Goal: Task Accomplishment & Management: Manage account settings

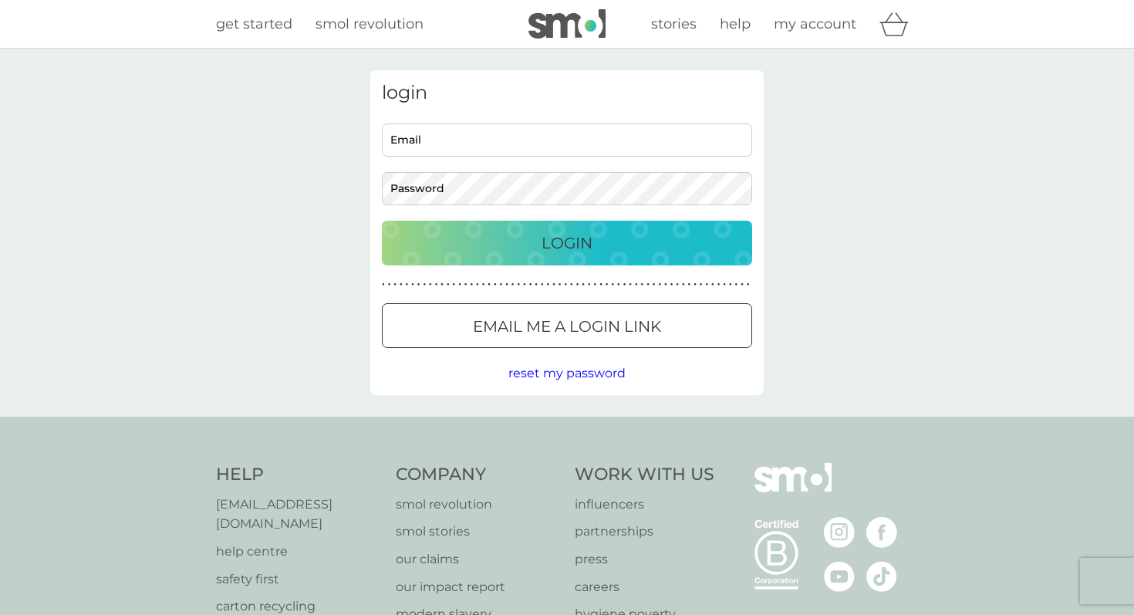
type input "[EMAIL_ADDRESS][DOMAIN_NAME]"
click at [558, 232] on p "Login" at bounding box center [567, 243] width 51 height 25
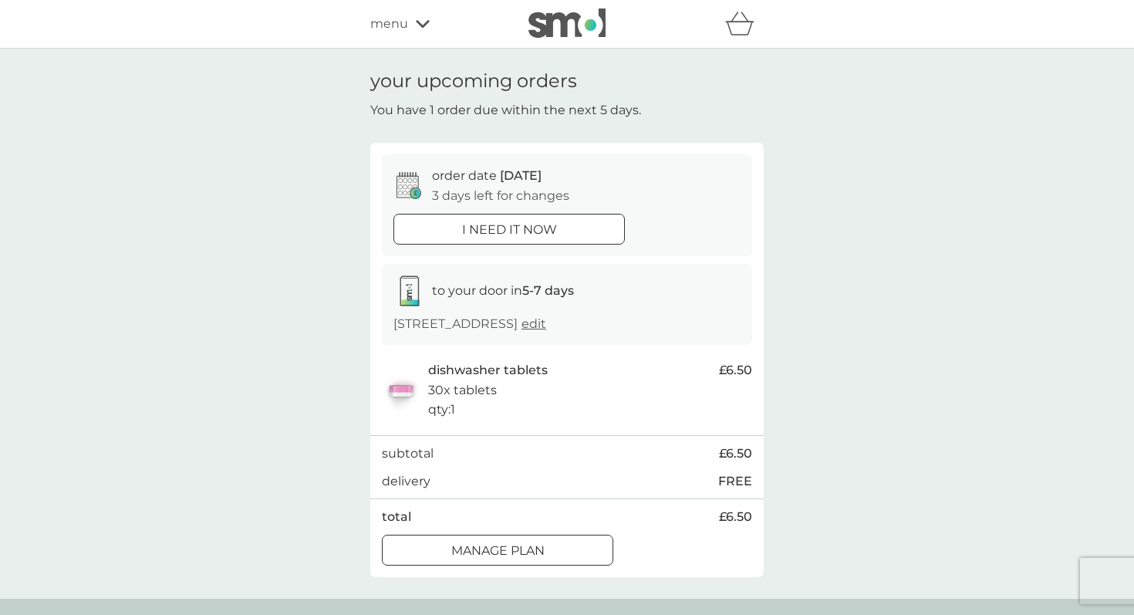
click at [507, 554] on div at bounding box center [498, 551] width 56 height 16
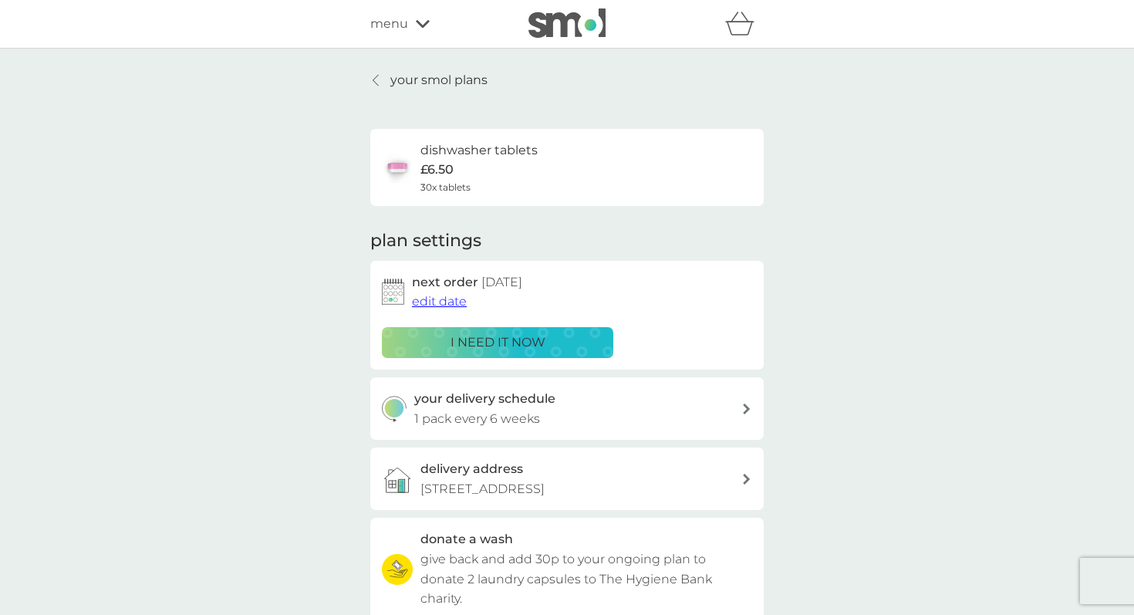
click at [450, 303] on span "edit date" at bounding box center [439, 301] width 55 height 15
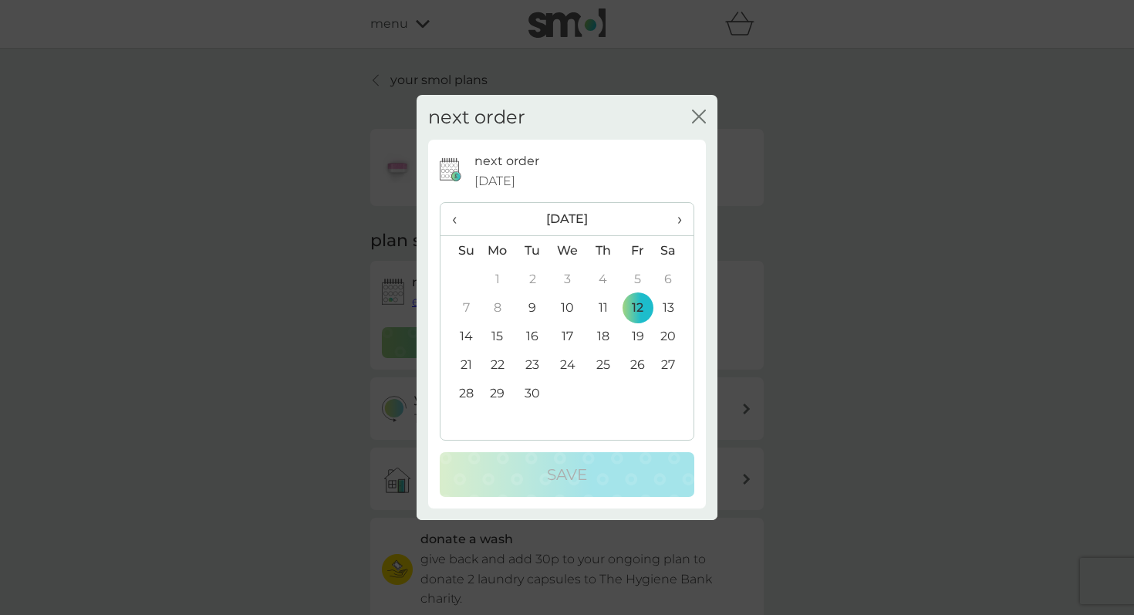
click at [641, 367] on td "26" at bounding box center [637, 364] width 35 height 29
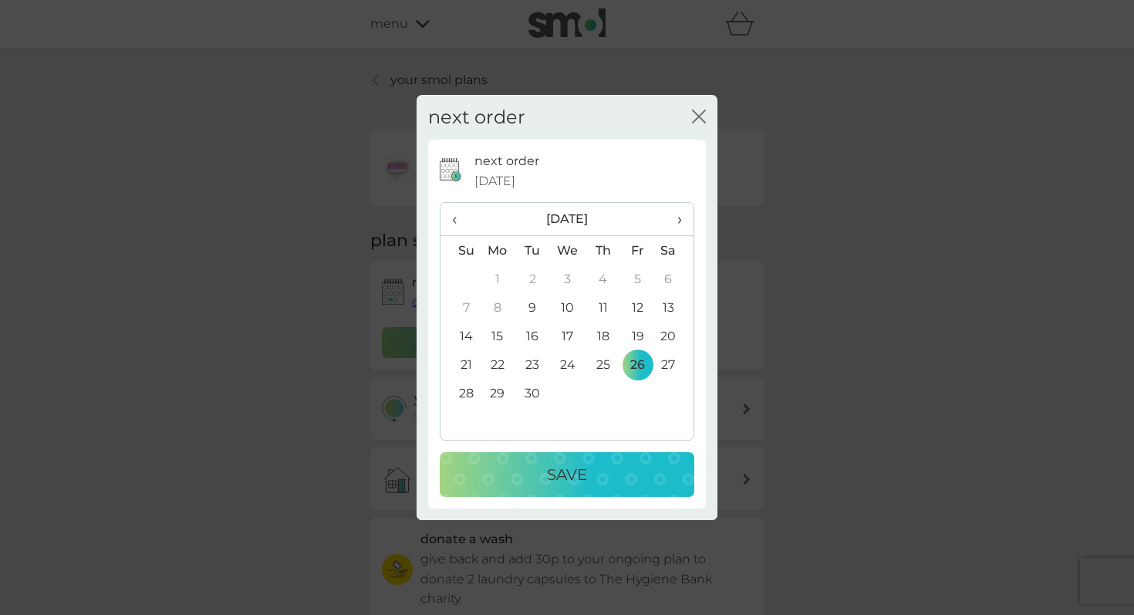
click at [591, 478] on div "Save" at bounding box center [567, 474] width 224 height 25
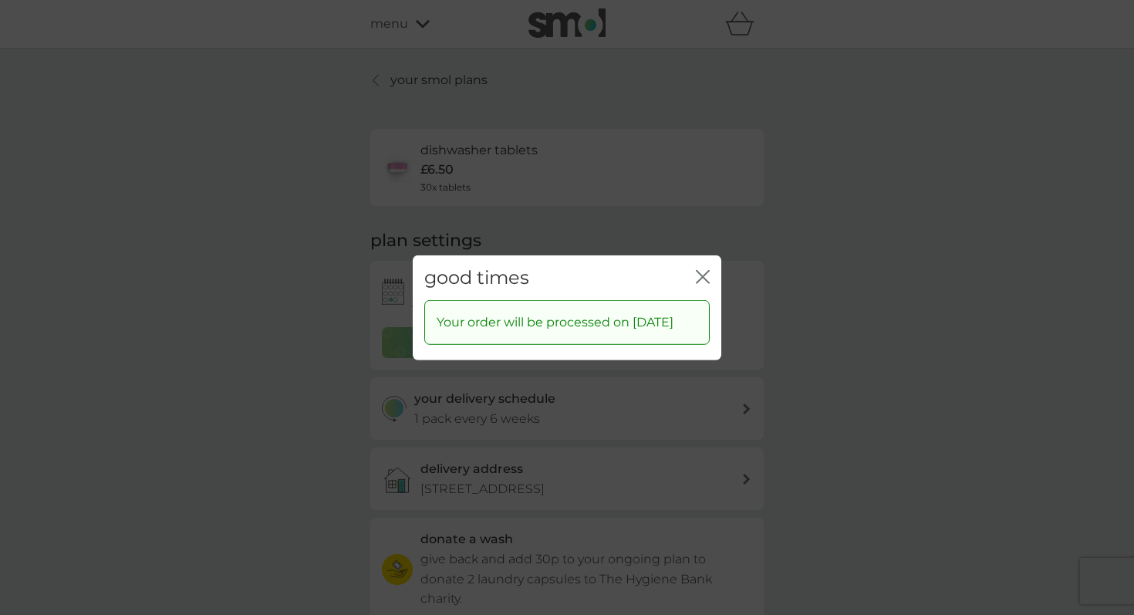
click at [704, 269] on icon "close" at bounding box center [703, 276] width 14 height 14
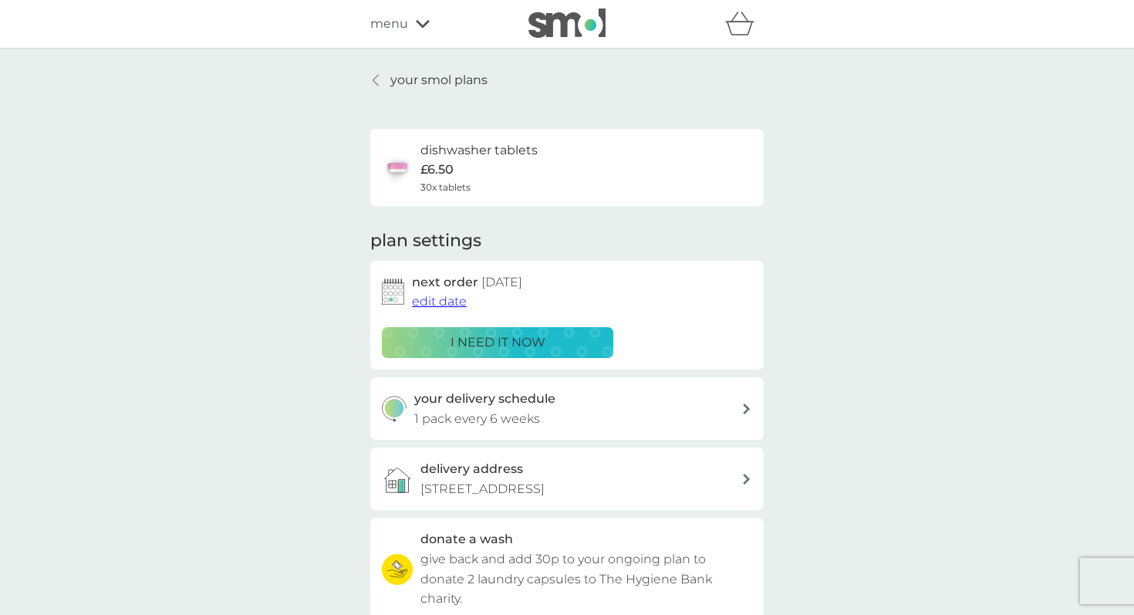
click at [450, 76] on p "your smol plans" at bounding box center [438, 80] width 97 height 20
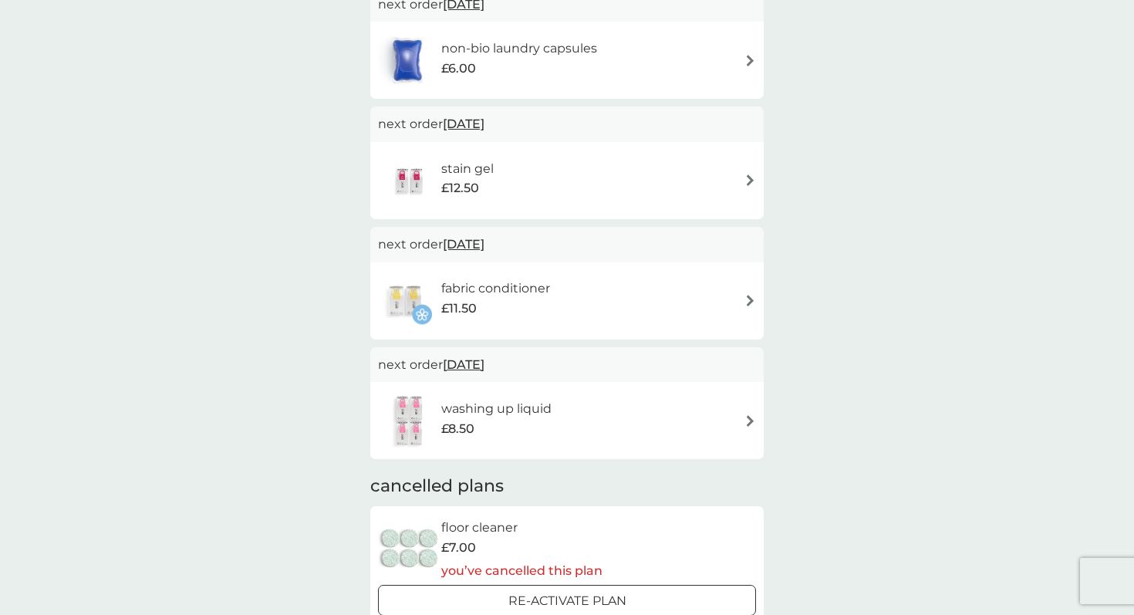
scroll to position [887, 0]
